Goal: Check status: Check status

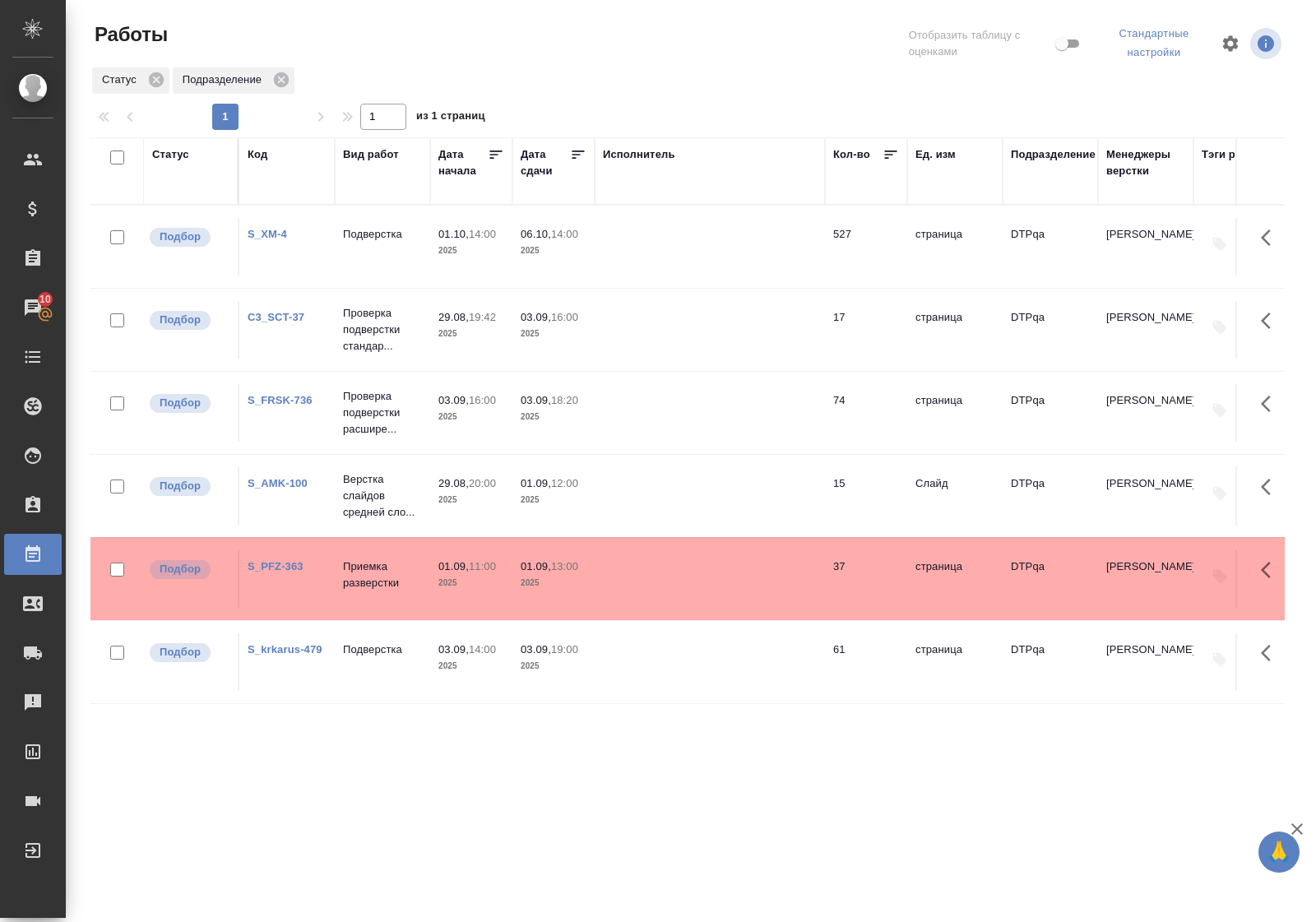
click at [284, 560] on link "S_PFZ-363" at bounding box center [276, 566] width 56 height 12
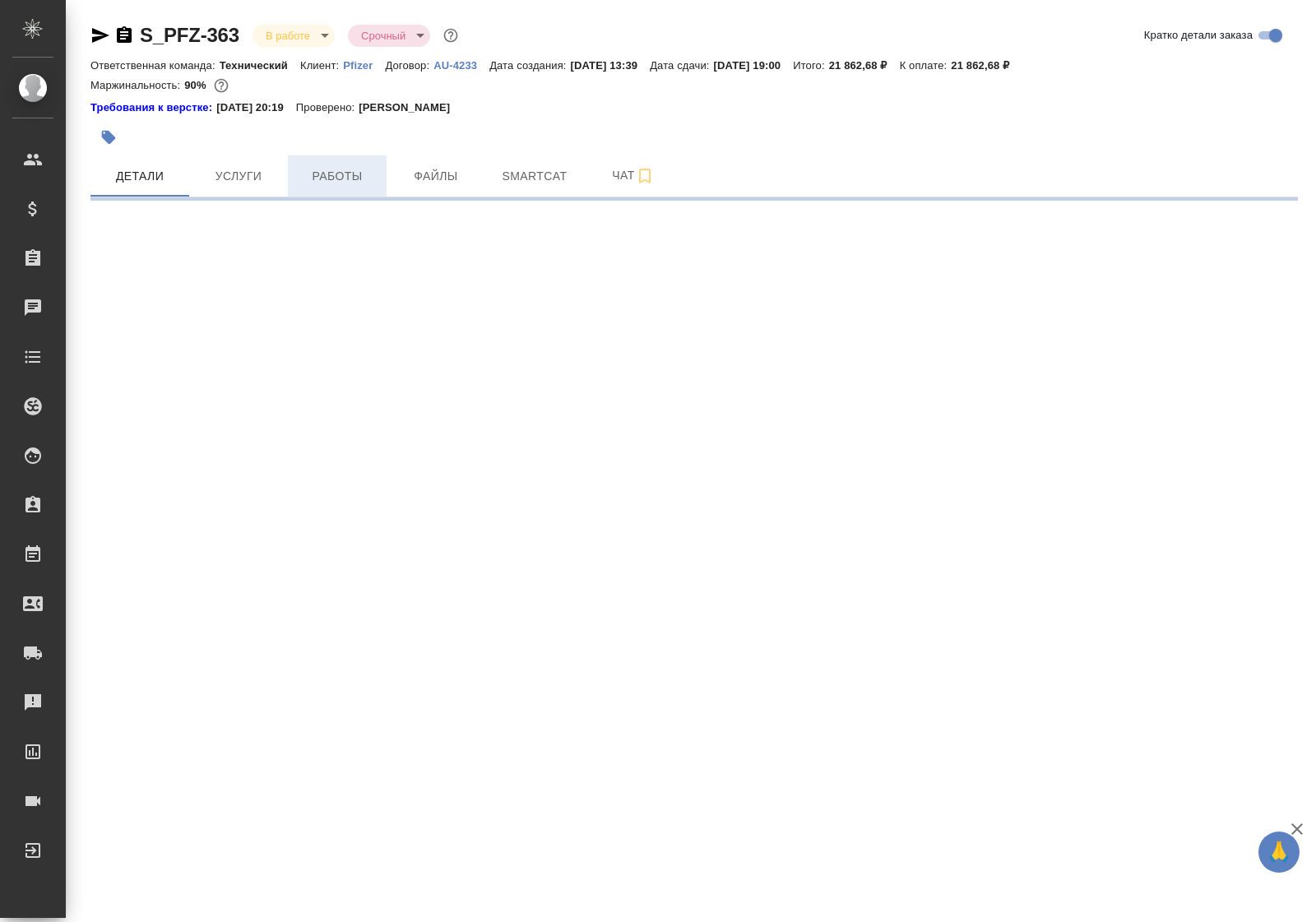
select select "RU"
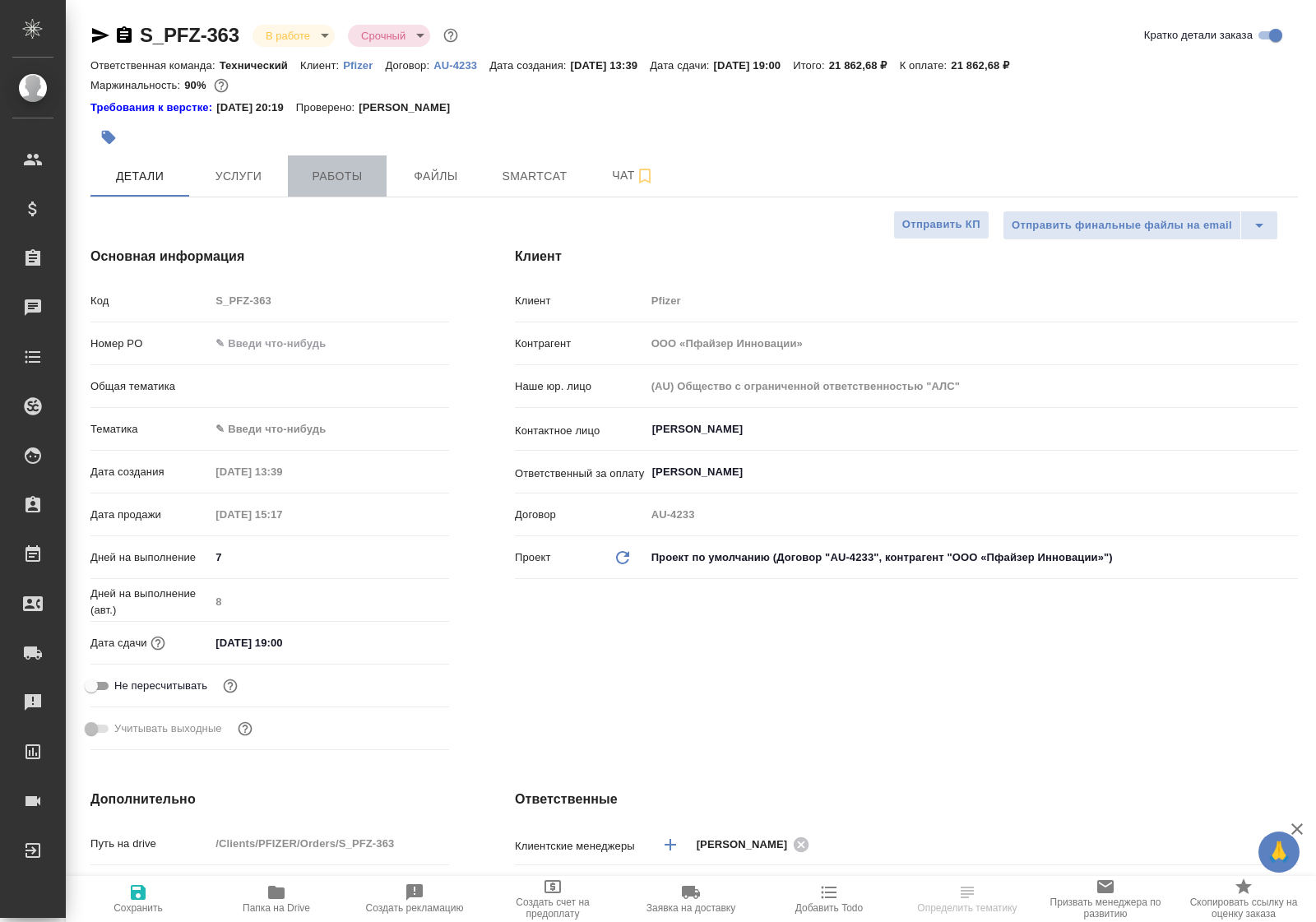
click at [352, 184] on span "Работы" at bounding box center [338, 176] width 79 height 20
type textarea "x"
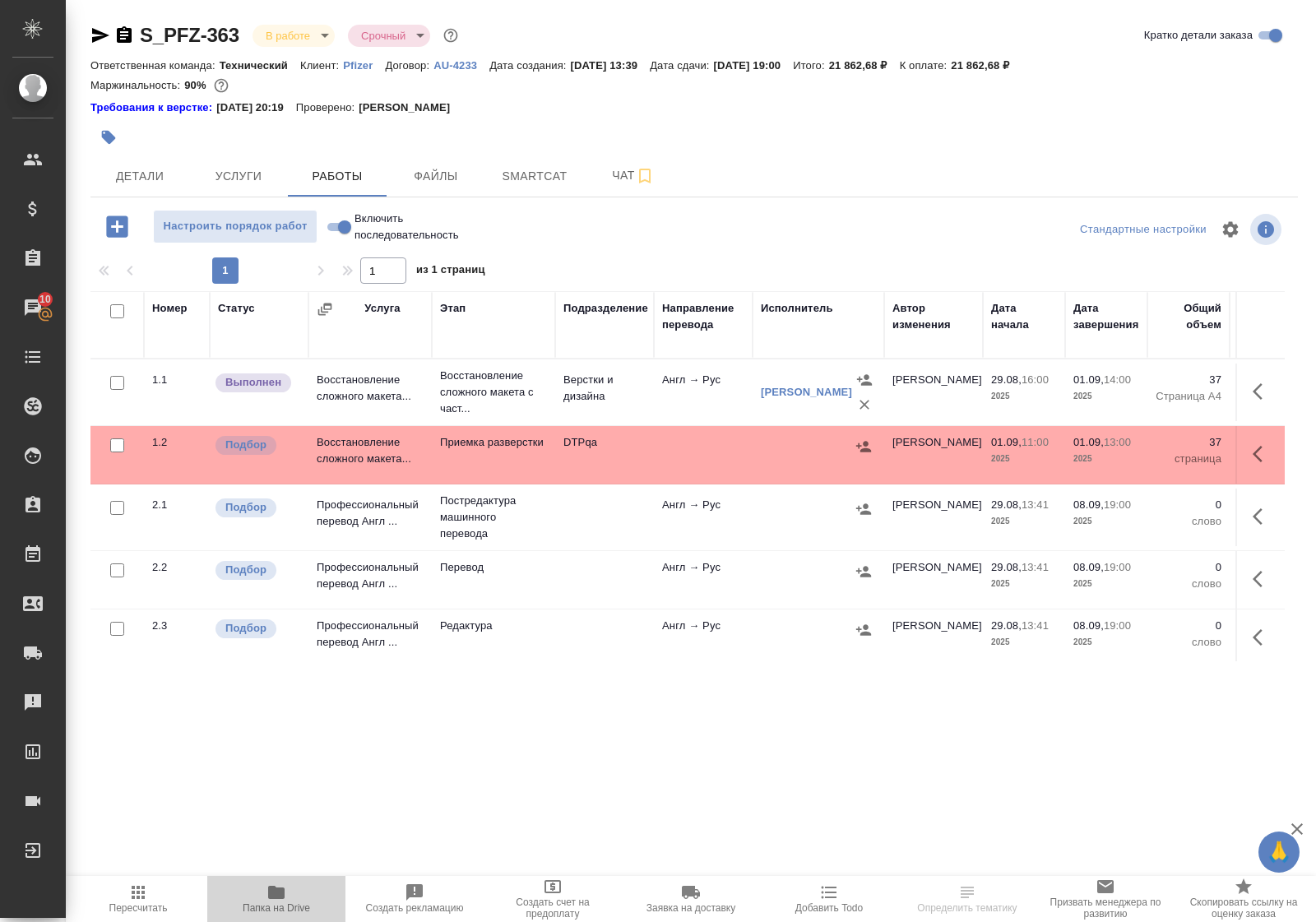
click at [274, 893] on icon "button" at bounding box center [276, 892] width 17 height 13
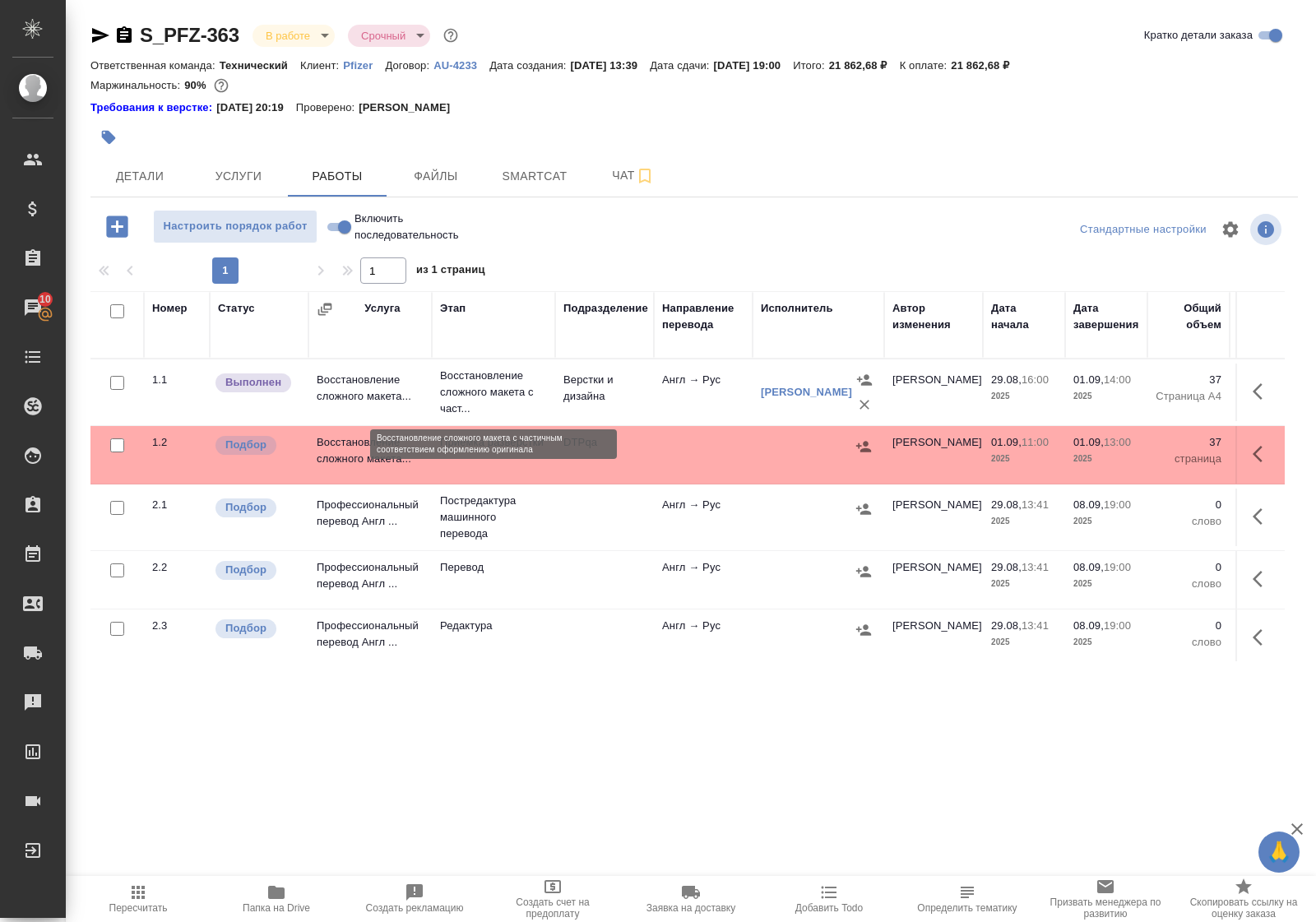
click at [478, 395] on p "Восстановление сложного макета с част..." at bounding box center [494, 392] width 107 height 49
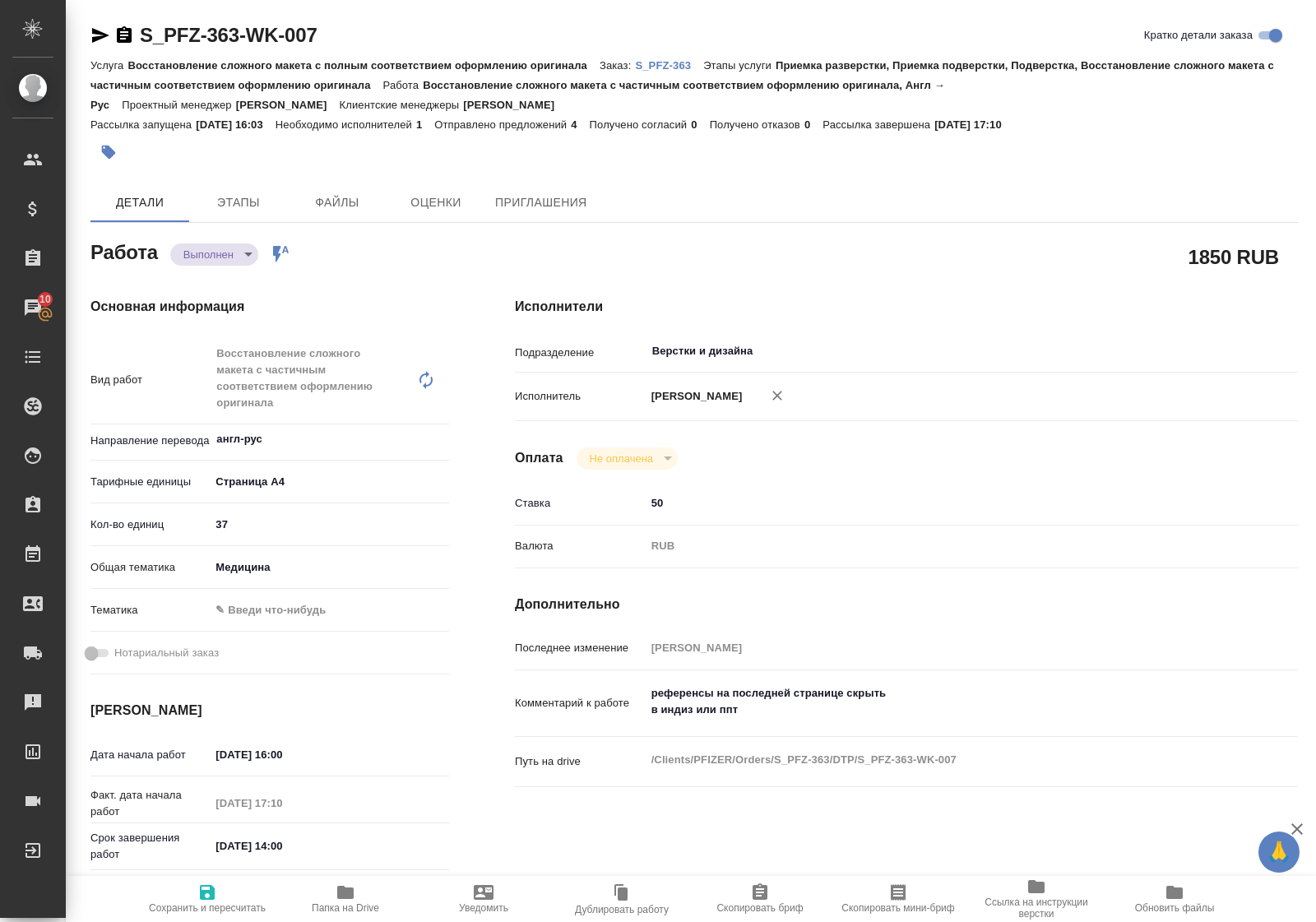
click at [346, 895] on icon "button" at bounding box center [345, 892] width 17 height 13
